Goal: Task Accomplishment & Management: Manage account settings

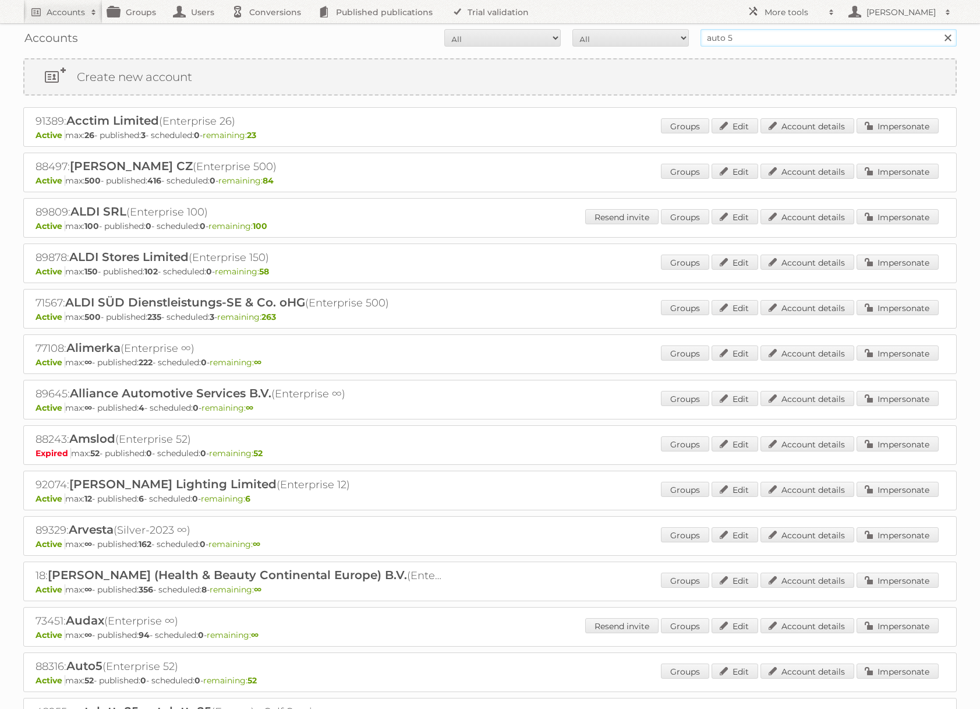
click at [764, 43] on input "auto 5" at bounding box center [828, 37] width 256 height 17
type input "Action Service & Distributie B.V."
click at [939, 29] on input "Search" at bounding box center [947, 37] width 17 height 17
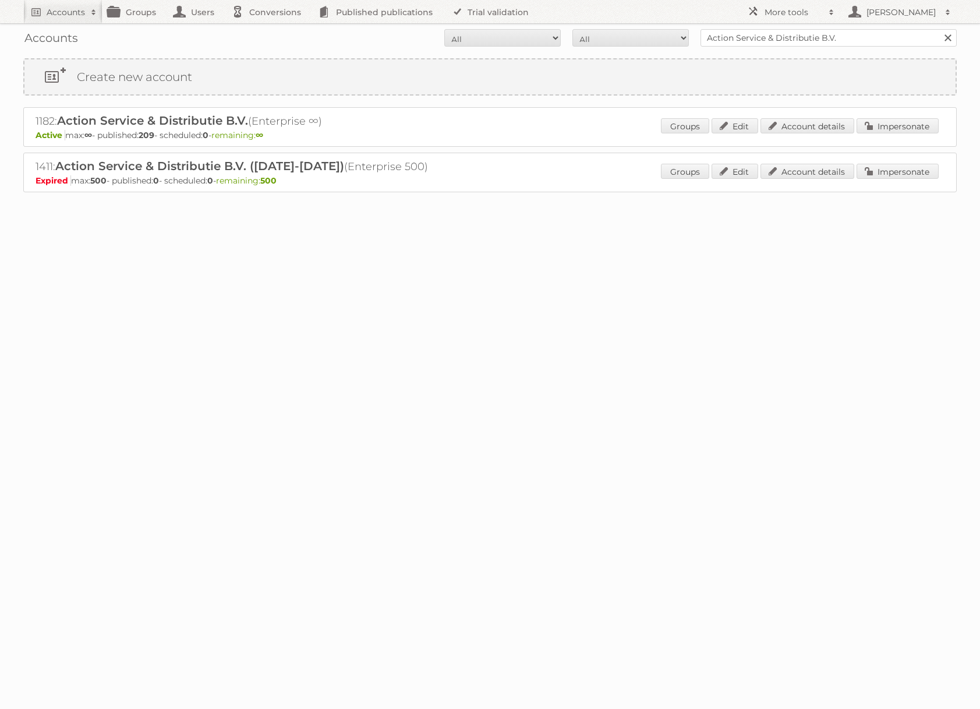
click at [896, 116] on div "1182: Action Service & Distributie B.V. (Enterprise ∞) Active max: ∞ - publishe…" at bounding box center [489, 127] width 933 height 40
click at [894, 119] on link "Impersonate" at bounding box center [898, 125] width 82 height 15
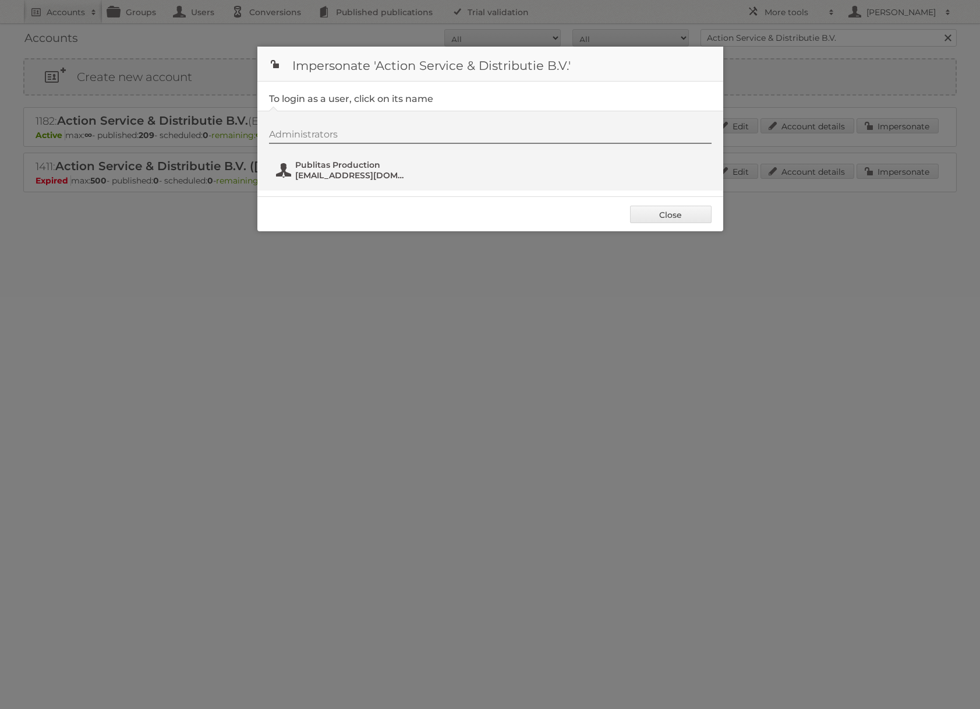
click at [346, 175] on span "fs+action@publitas.com" at bounding box center [351, 175] width 113 height 10
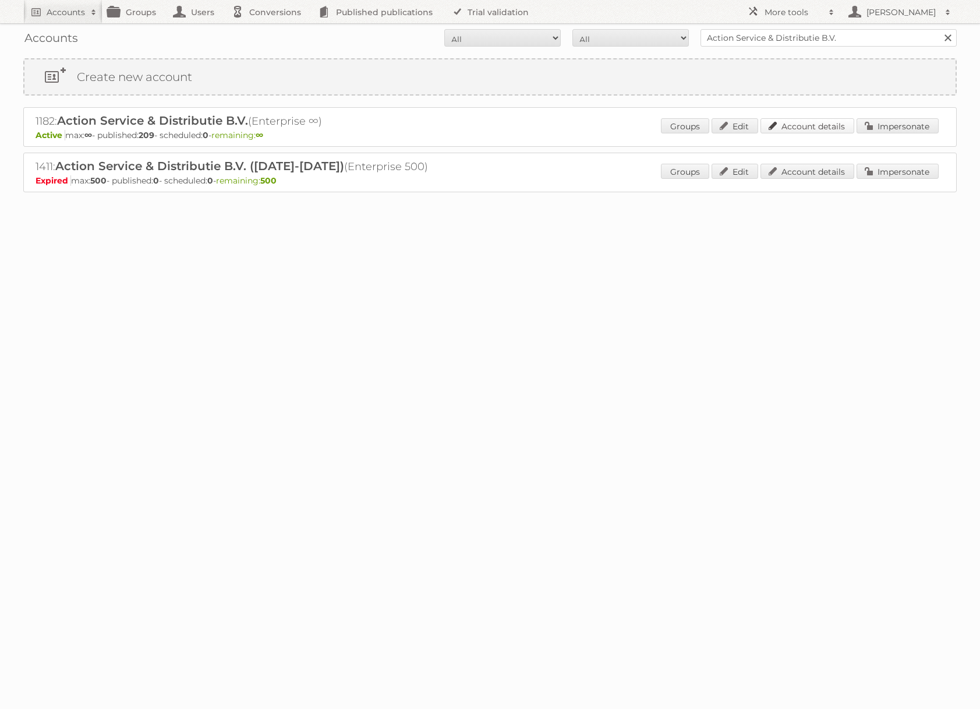
click at [819, 119] on link "Account details" at bounding box center [807, 125] width 94 height 15
